Goal: Task Accomplishment & Management: Manage account settings

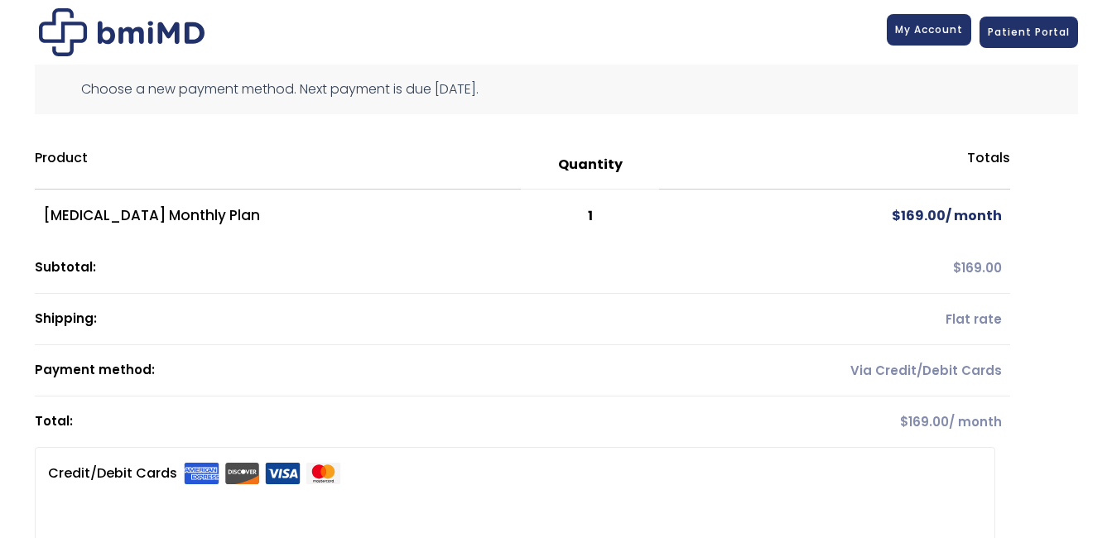
click at [919, 37] on link "My Account" at bounding box center [929, 29] width 84 height 31
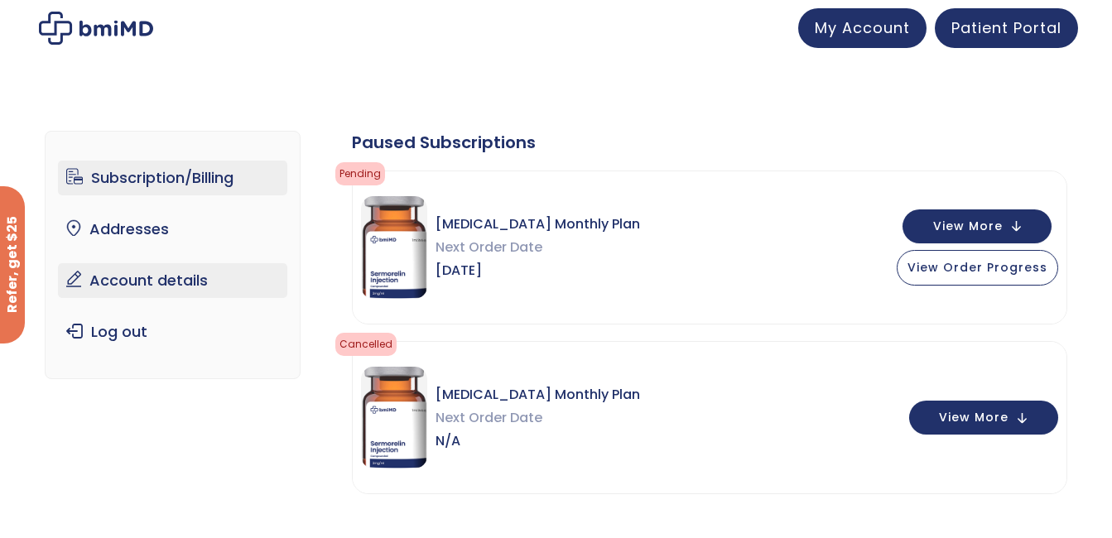
click at [139, 272] on link "Account details" at bounding box center [172, 280] width 229 height 35
